Goal: Connect with others: Connect with others

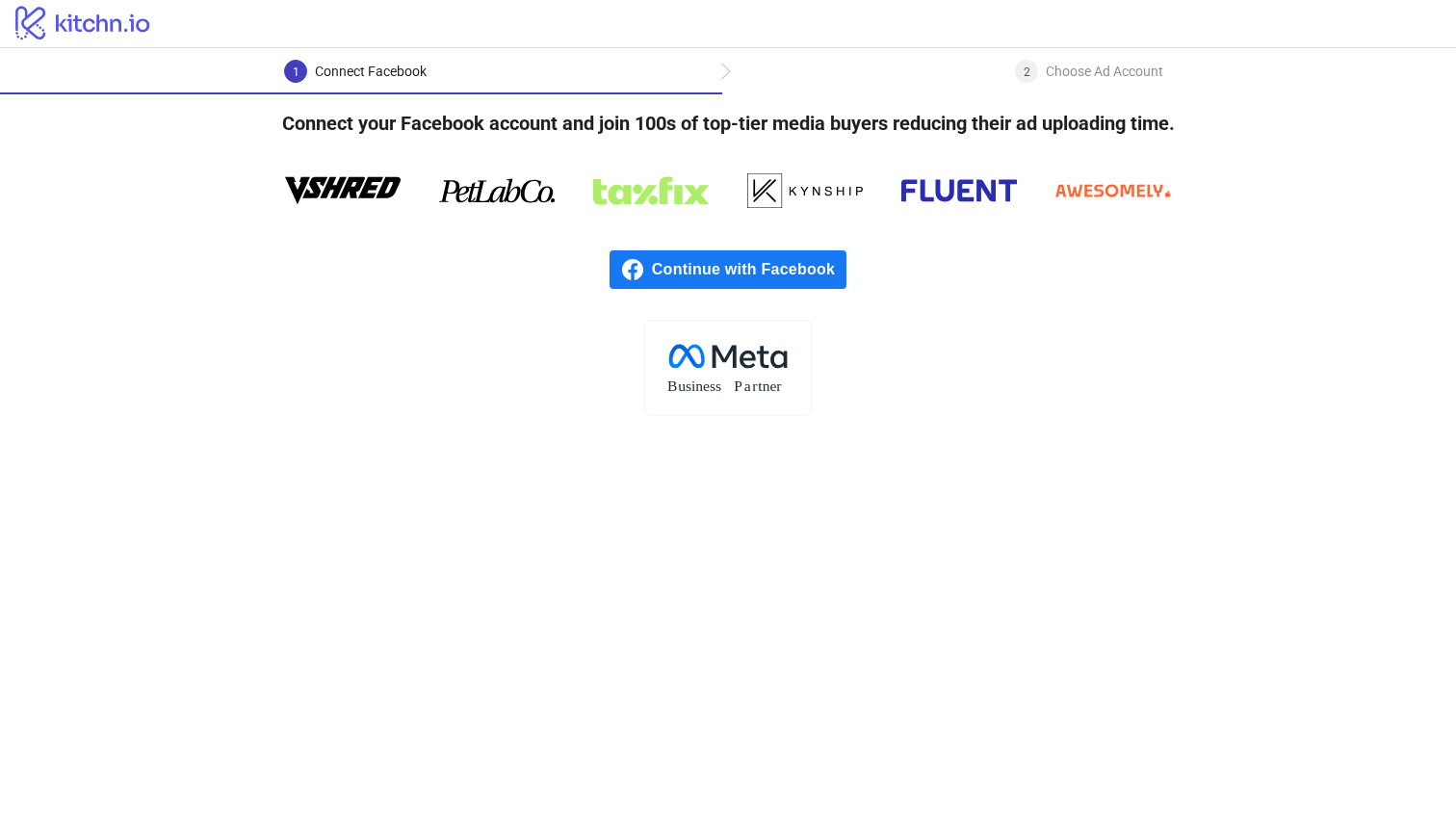
click at [735, 230] on div "Continue with Facebook" at bounding box center [728, 269] width 1456 height 100
click at [715, 268] on span "Continue with Facebook" at bounding box center [749, 269] width 194 height 39
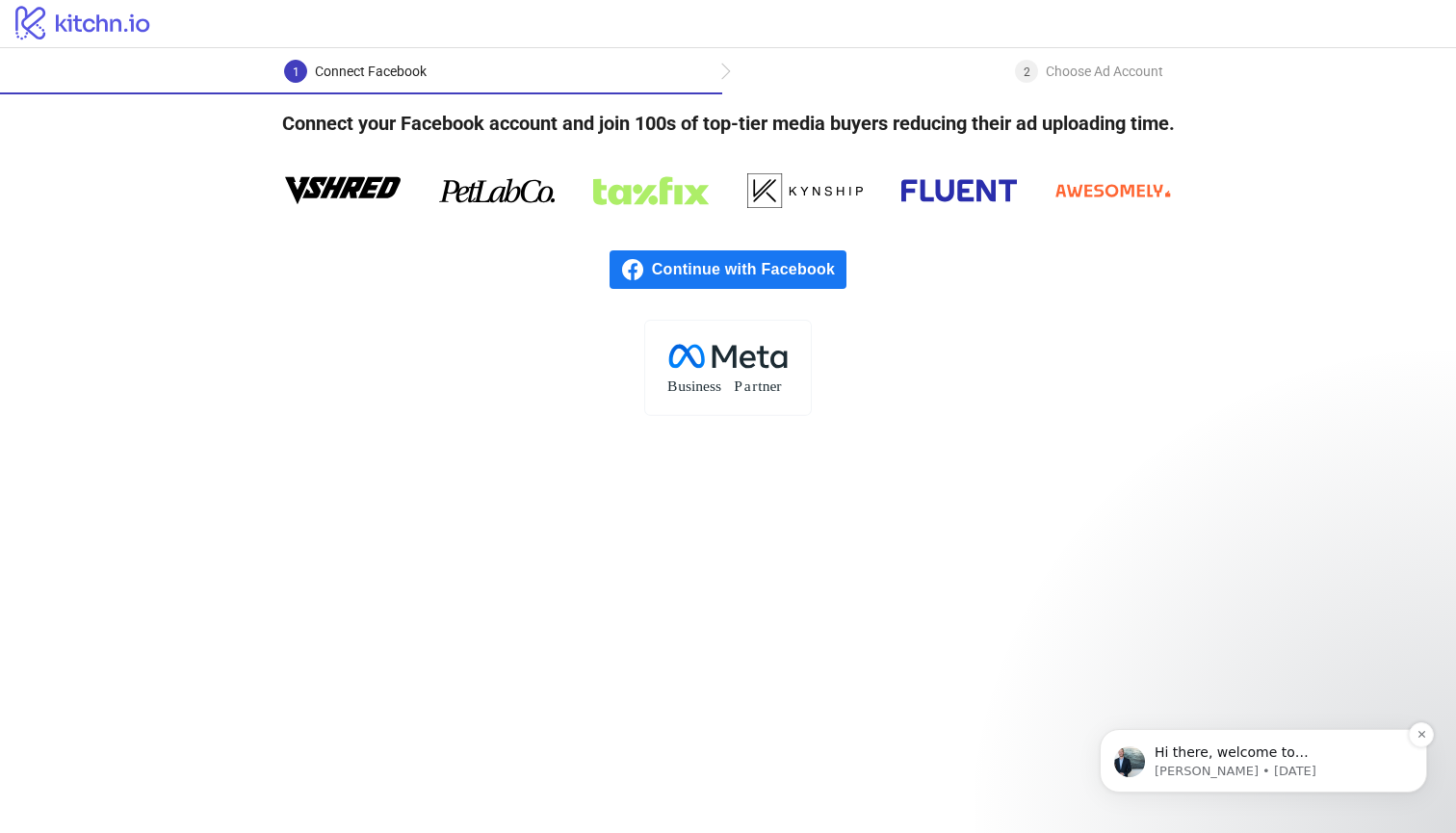
click at [1280, 774] on p "[PERSON_NAME] • [DATE]" at bounding box center [1278, 771] width 249 height 17
